Goal: Task Accomplishment & Management: Complete application form

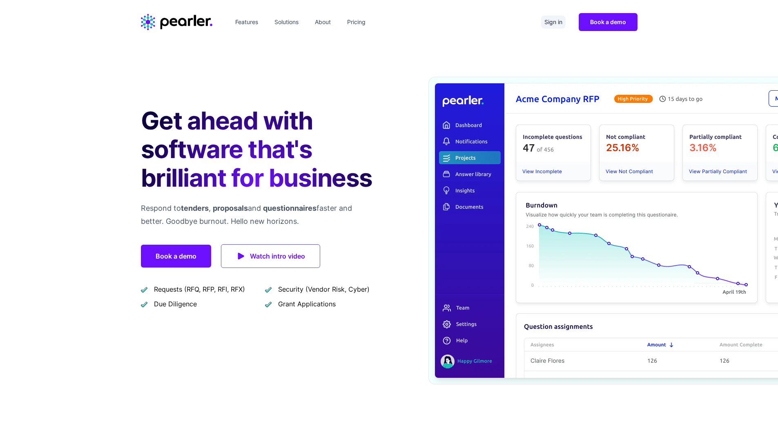
click at [551, 20] on link "Sign in" at bounding box center [553, 22] width 25 height 13
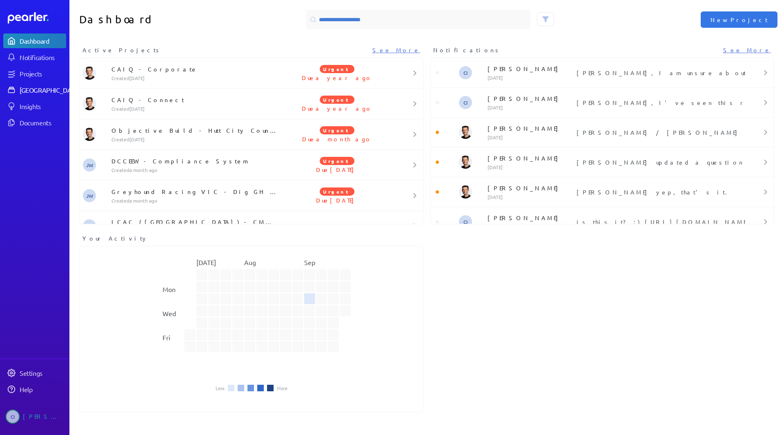
click at [33, 92] on div "[GEOGRAPHIC_DATA]" at bounding box center [50, 90] width 61 height 8
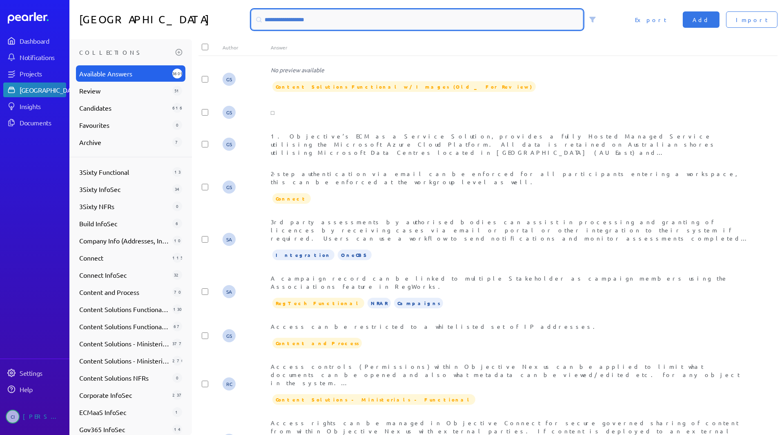
click at [314, 20] on input at bounding box center [417, 20] width 331 height 20
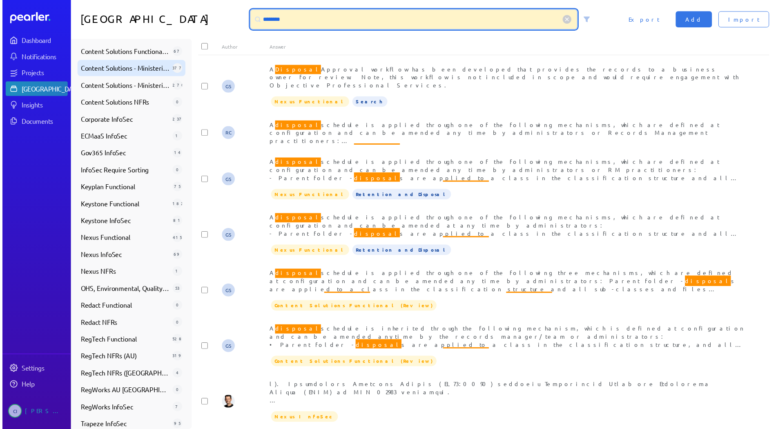
scroll to position [275, 0]
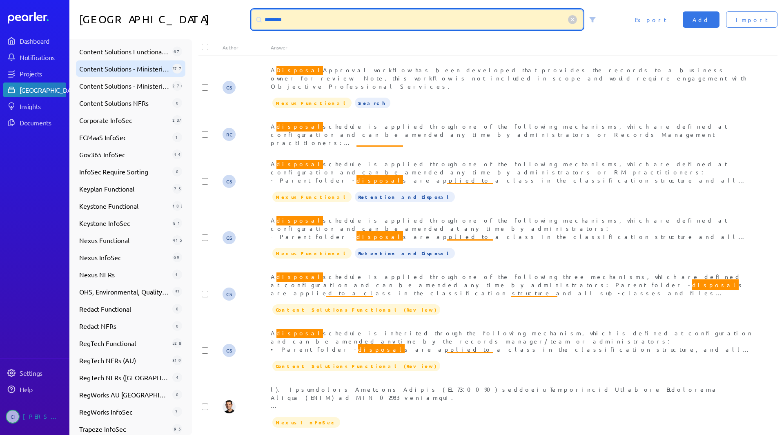
type input "********"
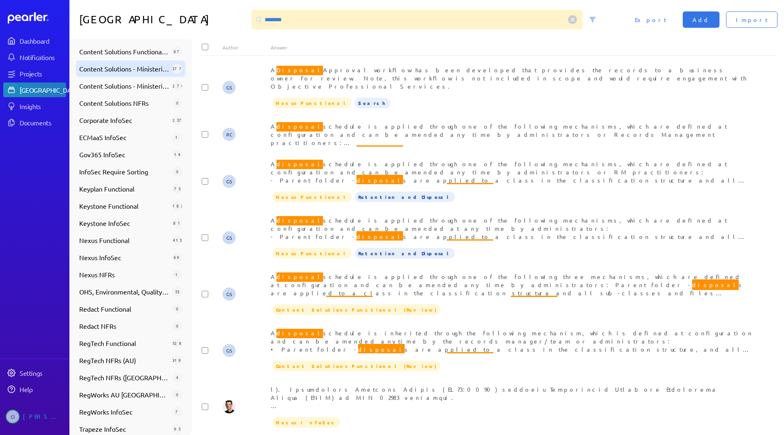
click at [136, 346] on span "RegTech Functional" at bounding box center [124, 343] width 90 height 10
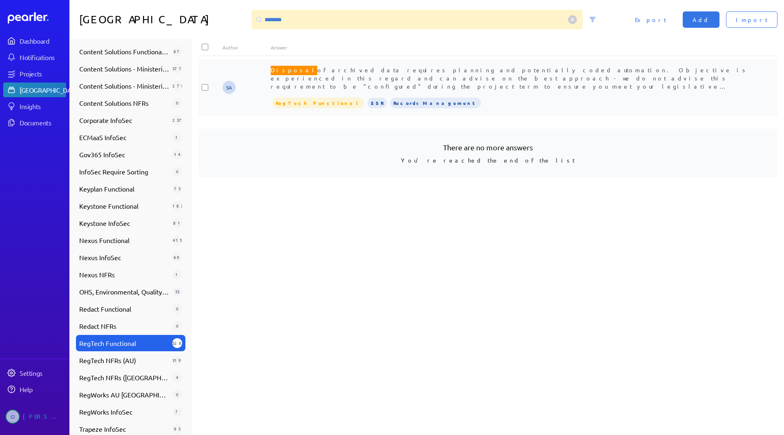
click at [379, 78] on span "Disposal of archived data requires planning and potentially coded automation. O…" at bounding box center [511, 103] width 481 height 76
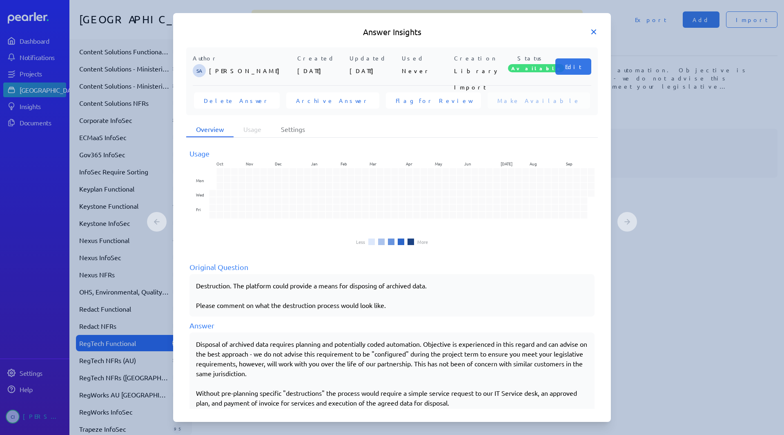
click at [595, 31] on icon at bounding box center [594, 32] width 4 height 4
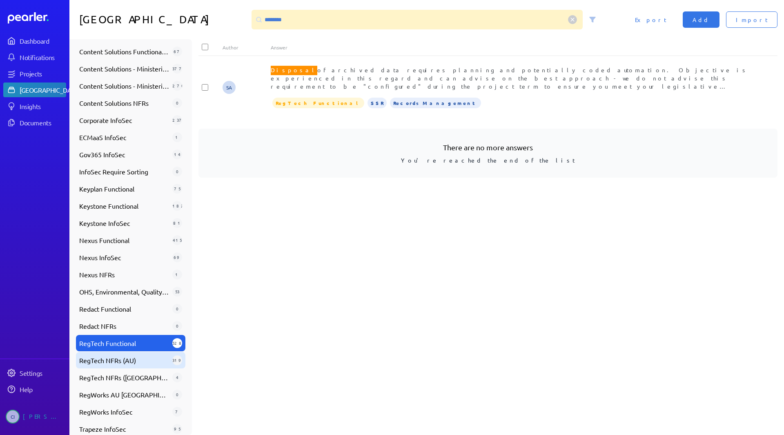
click at [149, 360] on span "RegTech NFRs (AU)" at bounding box center [124, 360] width 90 height 10
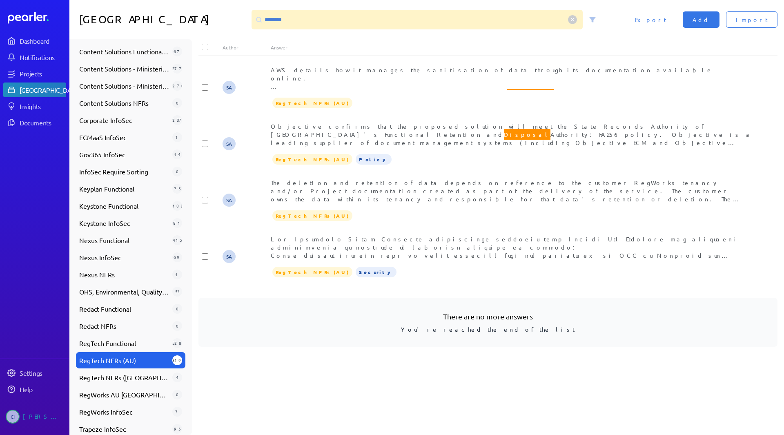
click at [39, 65] on div "Dashboard Notifications Projects Answer Library Insights Documents" at bounding box center [34, 81] width 63 height 96
click at [26, 78] on link "Projects" at bounding box center [34, 73] width 63 height 15
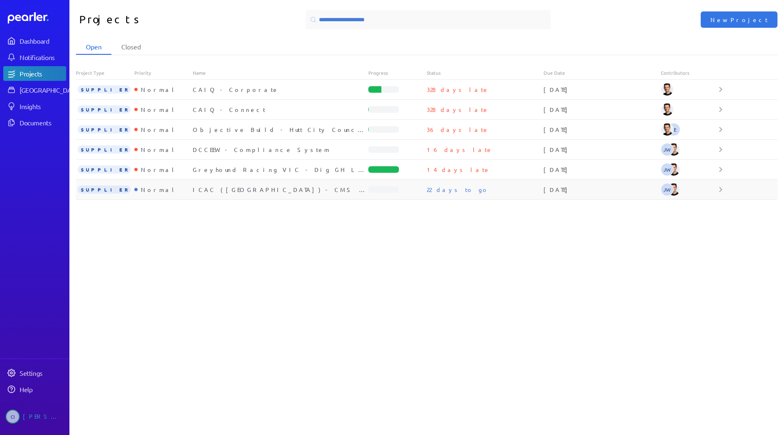
click at [265, 190] on div "ICAC ([GEOGRAPHIC_DATA]) - CMS - Invitation to Supply" at bounding box center [281, 189] width 176 height 8
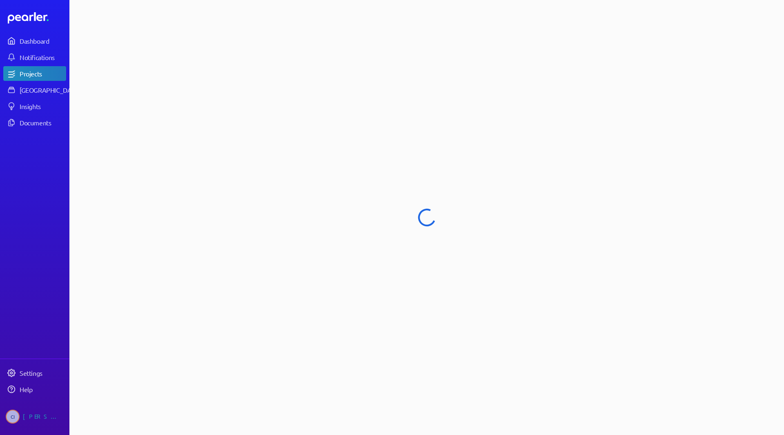
select select "**********"
select select "******"
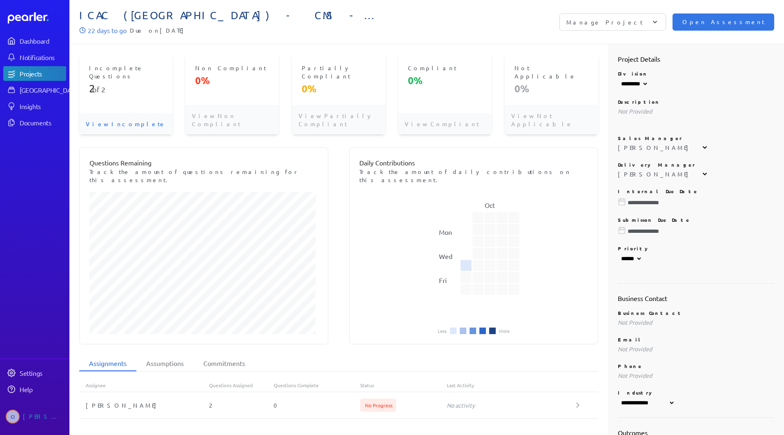
click at [125, 113] on p "View Incomplete" at bounding box center [126, 123] width 94 height 21
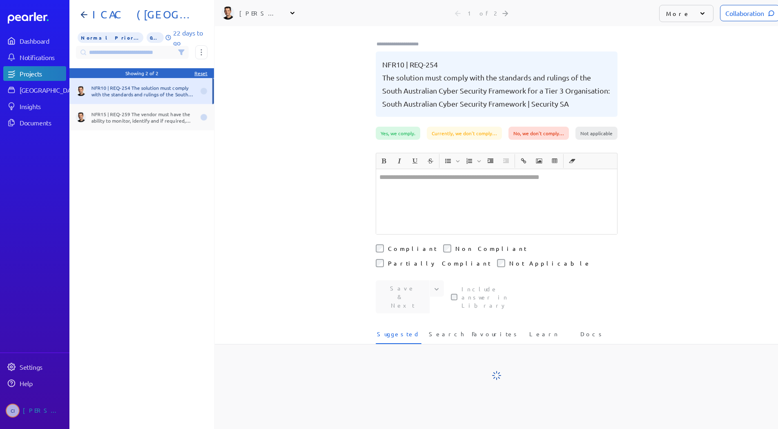
scroll to position [0, 7]
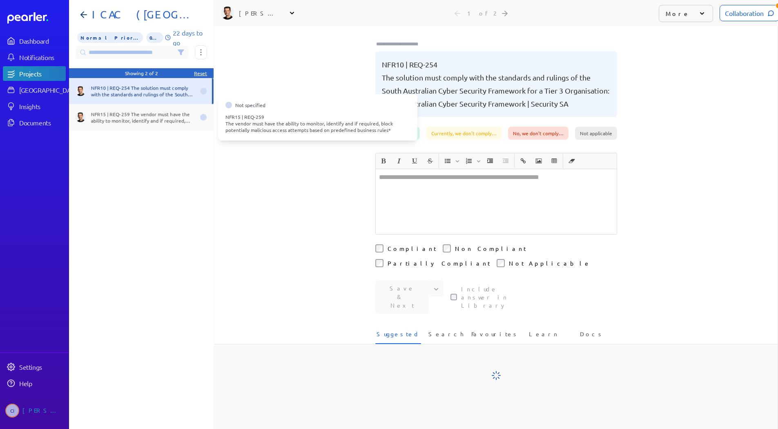
click at [146, 114] on div "NFR15 | REQ-259 The vendor must have the ability to monitor, identify and if re…" at bounding box center [143, 117] width 104 height 13
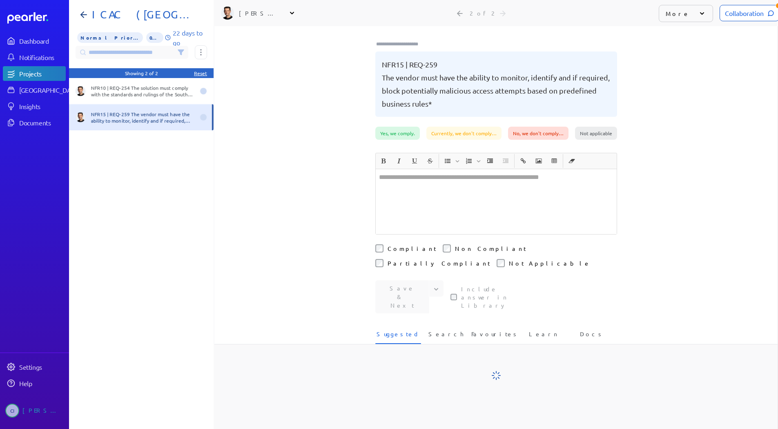
click at [754, 9] on div "Collaboration" at bounding box center [750, 13] width 60 height 16
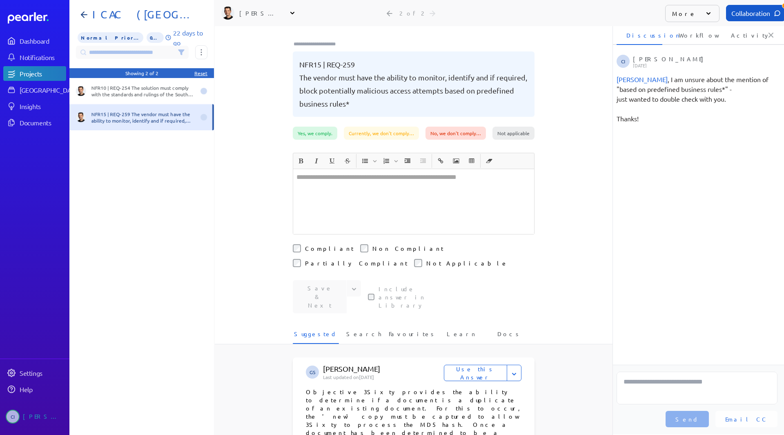
scroll to position [0, 3]
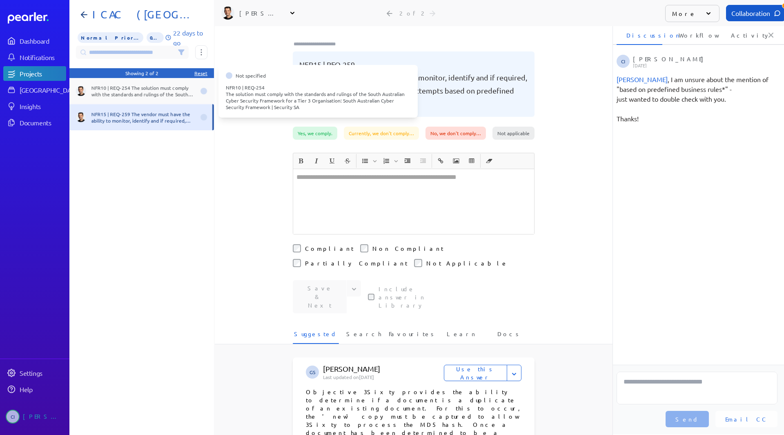
click at [162, 93] on div "NFR10 | REQ-254 The solution must comply with the standards and rulings of the …" at bounding box center [143, 91] width 104 height 13
